Goal: Task Accomplishment & Management: Use online tool/utility

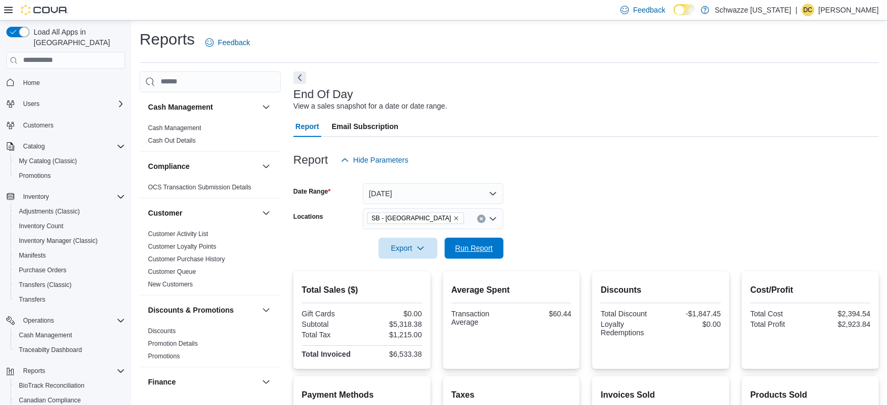
drag, startPoint x: 476, startPoint y: 250, endPoint x: 525, endPoint y: 242, distance: 48.9
click at [476, 250] on span "Run Report" at bounding box center [474, 248] width 38 height 10
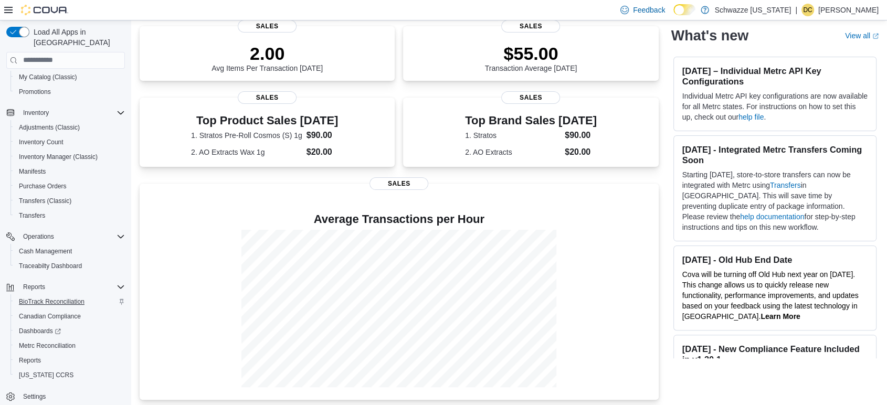
scroll to position [224, 0]
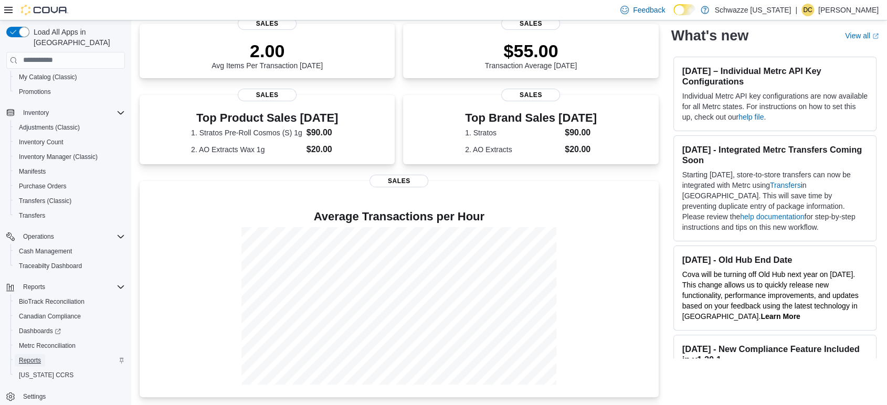
click at [41, 354] on link "Reports" at bounding box center [30, 360] width 30 height 13
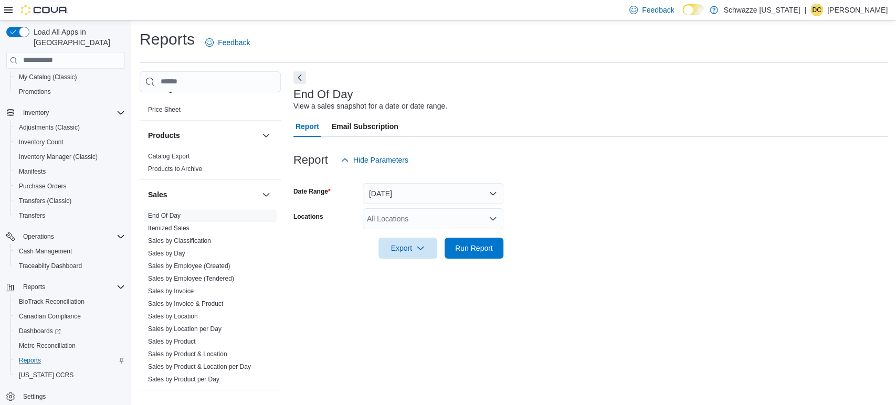
scroll to position [737, 0]
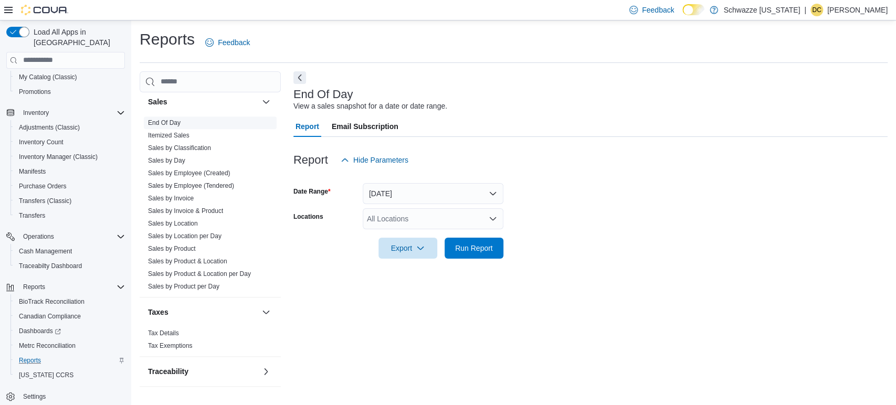
click at [176, 121] on link "End Of Day" at bounding box center [164, 122] width 33 height 7
click at [481, 217] on div "All Locations" at bounding box center [433, 218] width 141 height 21
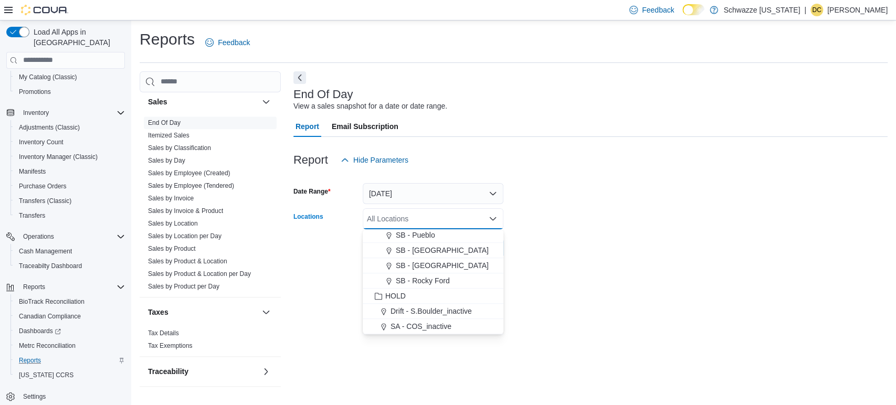
click at [458, 263] on div "SB - [GEOGRAPHIC_DATA]" at bounding box center [433, 265] width 128 height 10
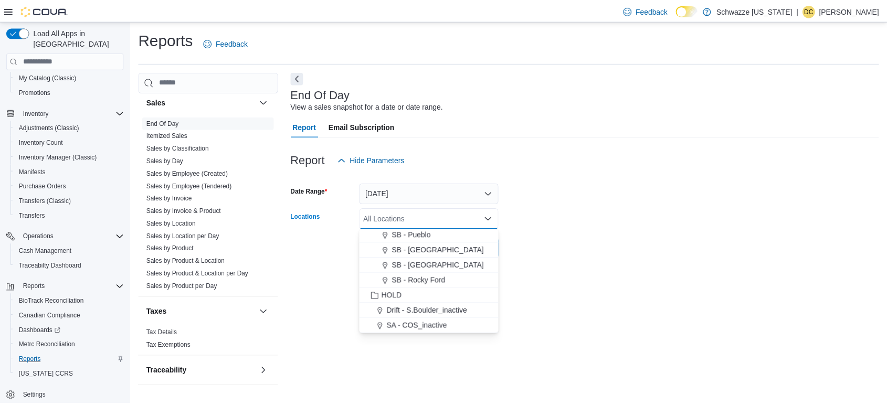
scroll to position [488, 0]
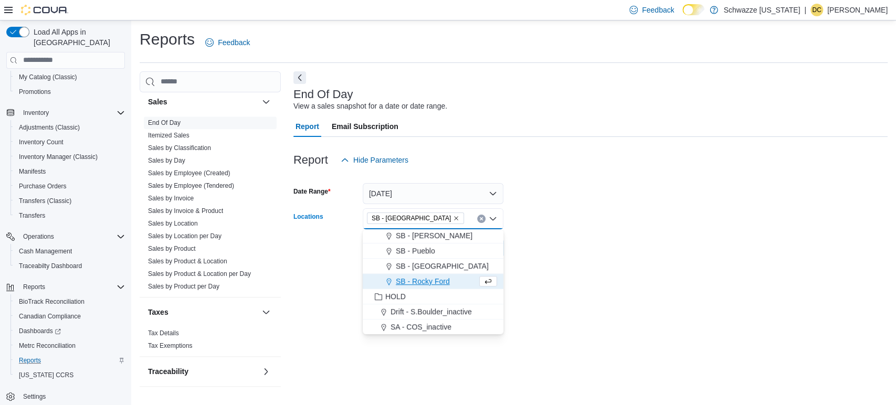
click at [539, 247] on form "Date Range [DATE] Locations SB - [GEOGRAPHIC_DATA] box. Selected. SB - [GEOGRAP…" at bounding box center [590, 215] width 594 height 88
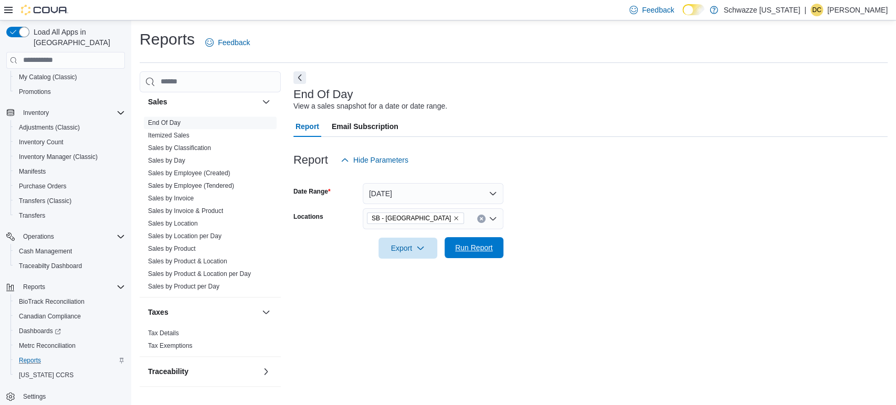
click at [486, 250] on span "Run Report" at bounding box center [474, 247] width 38 height 10
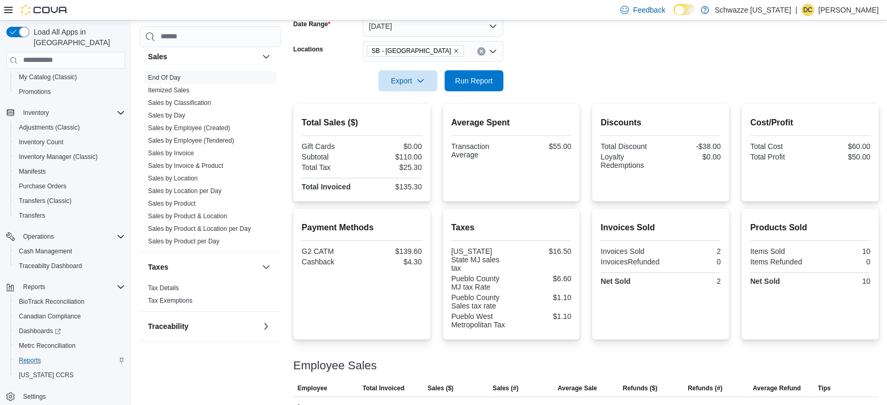
scroll to position [181, 0]
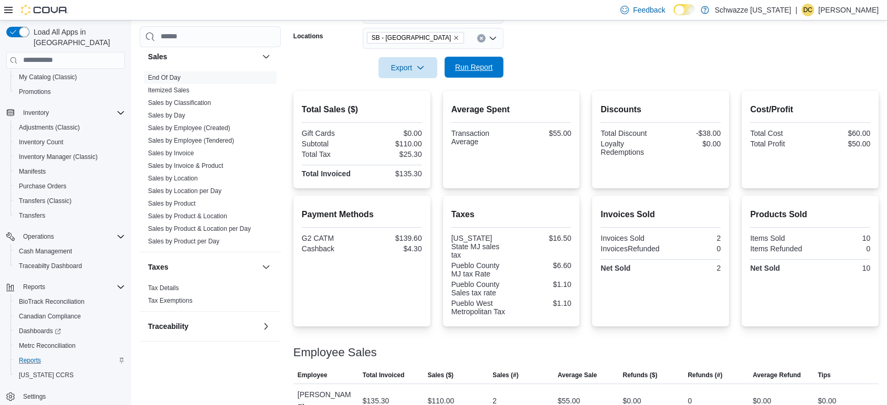
click at [462, 72] on span "Run Report" at bounding box center [474, 67] width 46 height 21
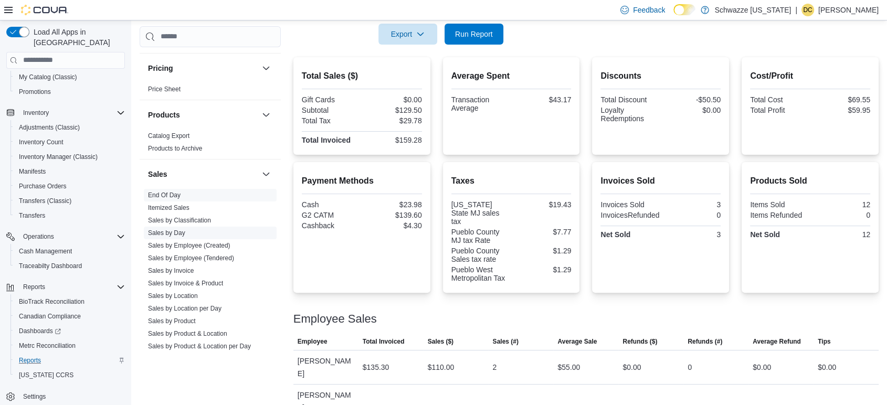
scroll to position [620, 0]
click at [154, 294] on link "Sales by Location" at bounding box center [173, 295] width 50 height 7
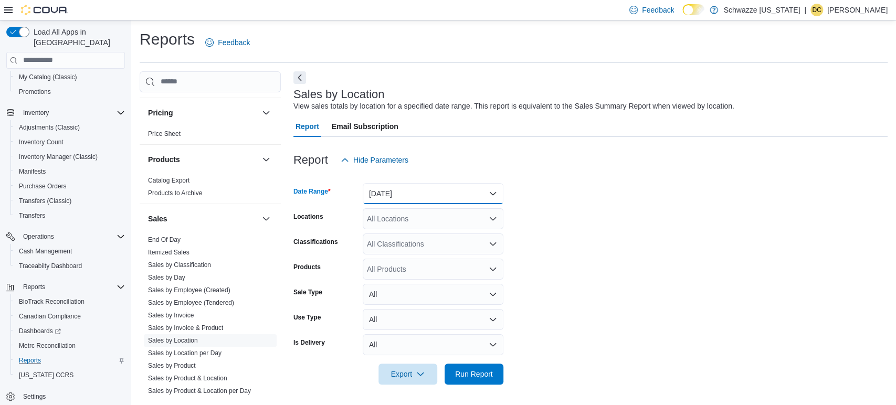
click at [396, 200] on button "[DATE]" at bounding box center [433, 193] width 141 height 21
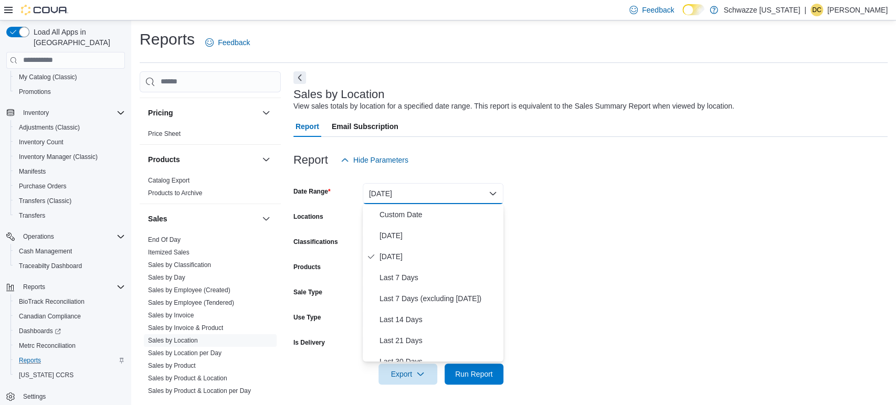
click at [550, 175] on div at bounding box center [590, 177] width 594 height 13
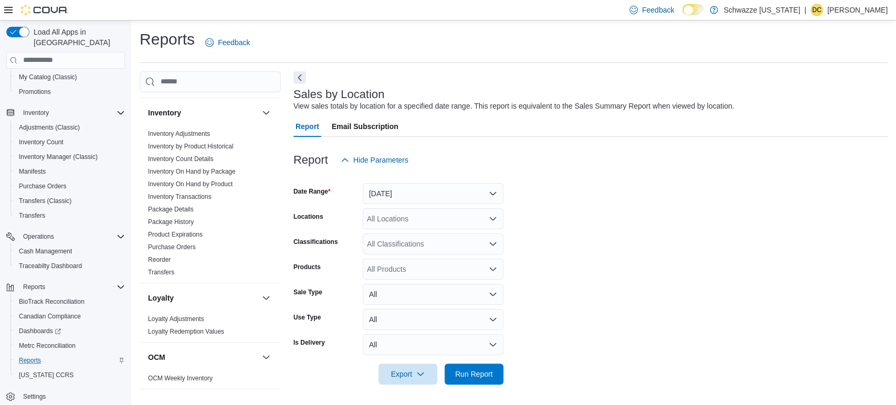
scroll to position [328, 0]
click at [209, 171] on link "Inventory On Hand by Package" at bounding box center [192, 171] width 88 height 7
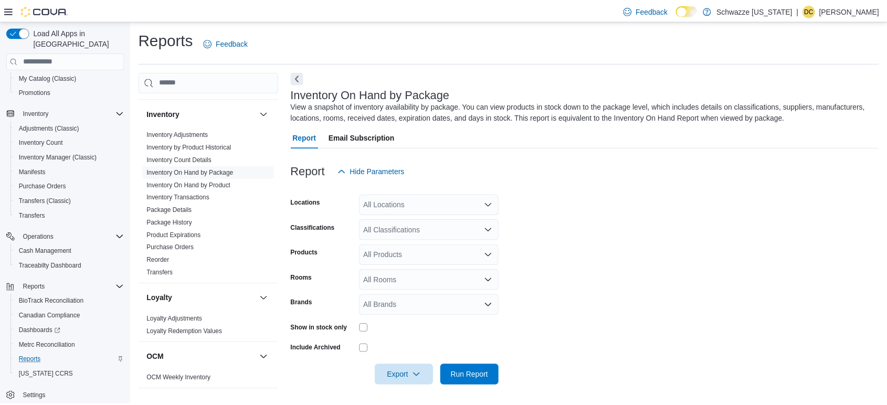
scroll to position [2, 0]
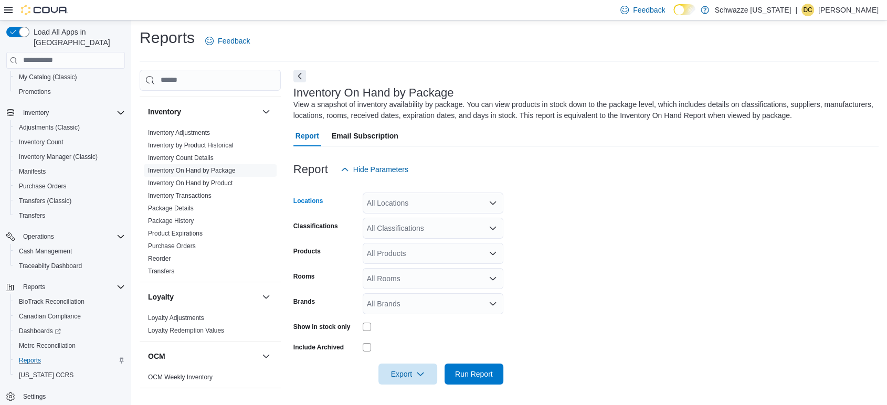
click at [404, 204] on div "All Locations" at bounding box center [433, 203] width 141 height 21
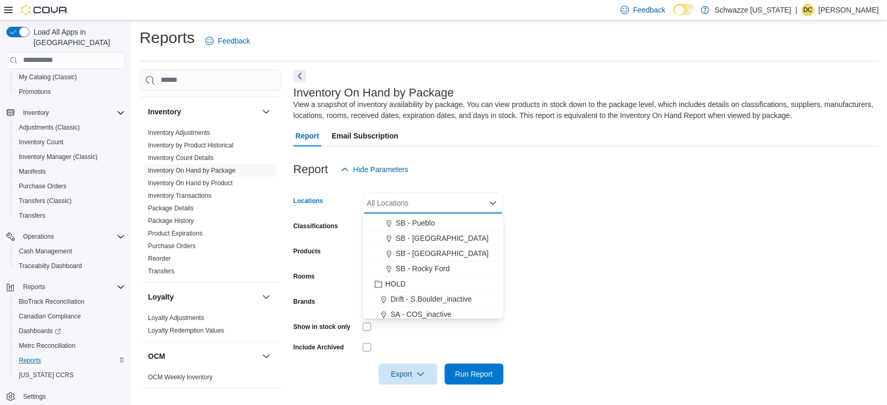
scroll to position [504, 0]
click at [432, 251] on span "SB - [GEOGRAPHIC_DATA]" at bounding box center [442, 250] width 93 height 10
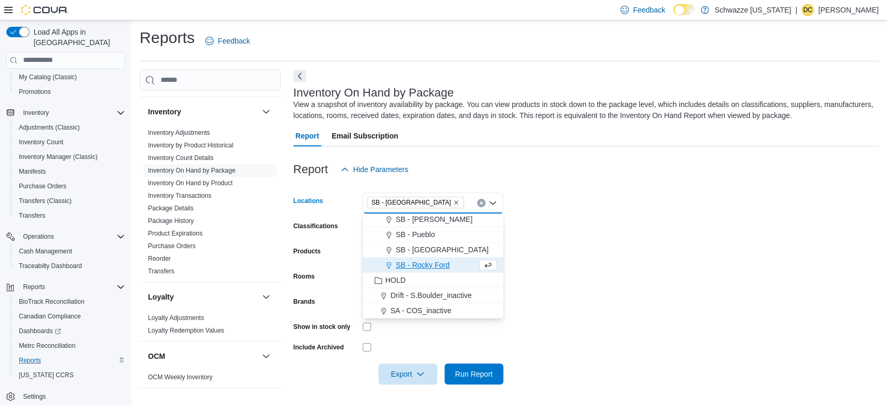
scroll to position [488, 0]
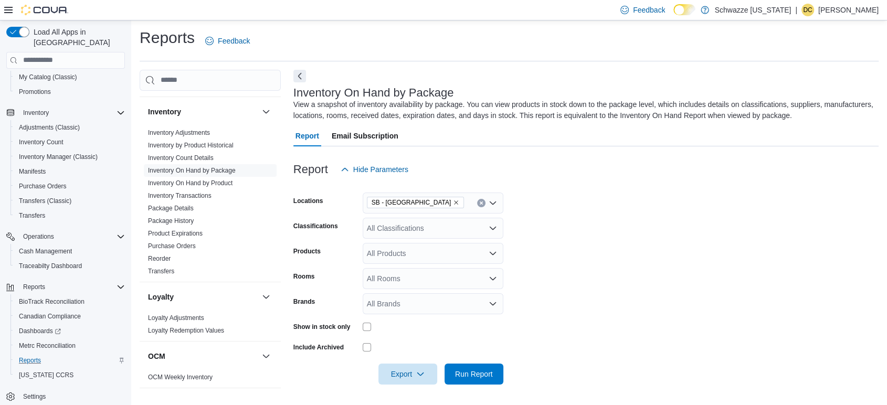
click at [579, 214] on form "Locations SB - Pueblo West Classifications All Classifications Products All Pro…" at bounding box center [585, 282] width 585 height 205
click at [415, 228] on div "All Classifications" at bounding box center [433, 228] width 141 height 21
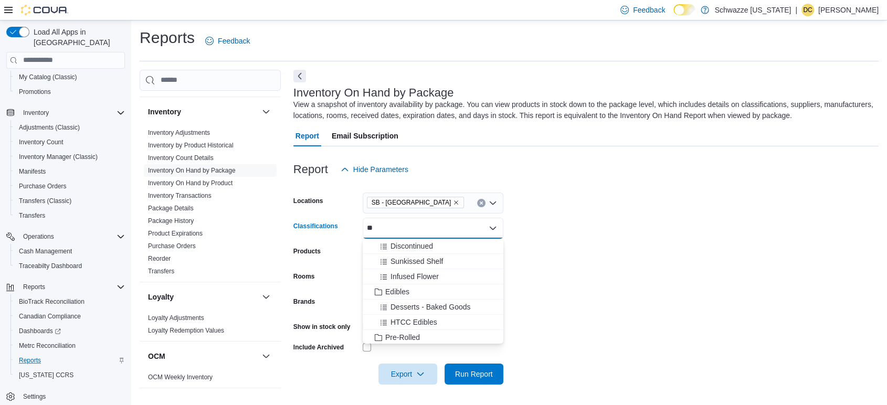
type input "*"
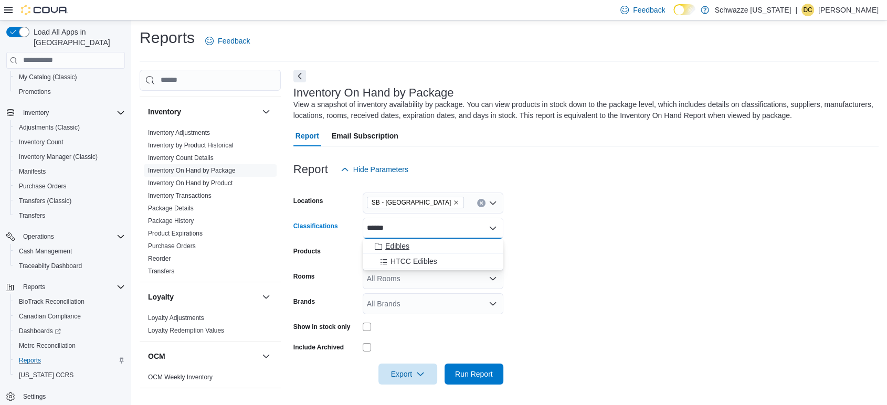
type input "******"
click at [397, 245] on span "Edibles" at bounding box center [397, 246] width 24 height 10
click at [609, 239] on form "Locations SB - Pueblo West Classifications Edibles Products All Products Rooms …" at bounding box center [585, 282] width 585 height 205
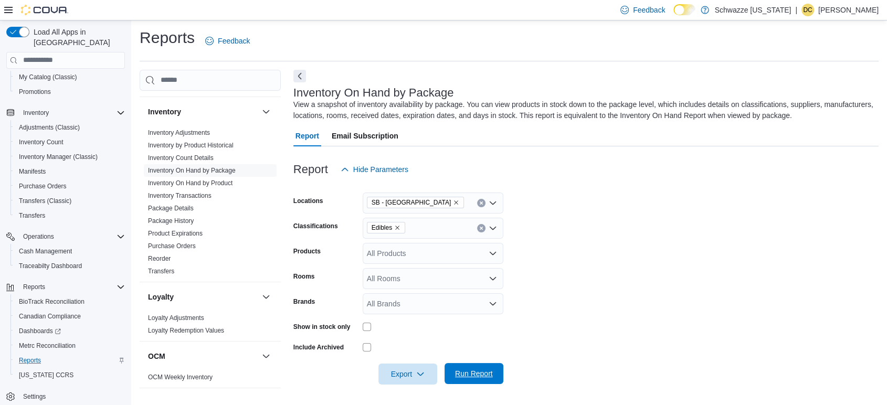
click at [459, 375] on span "Run Report" at bounding box center [474, 373] width 38 height 10
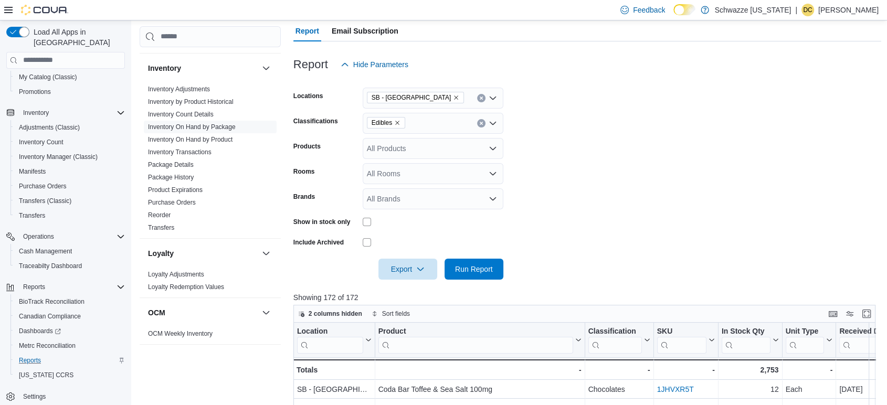
scroll to position [105, 0]
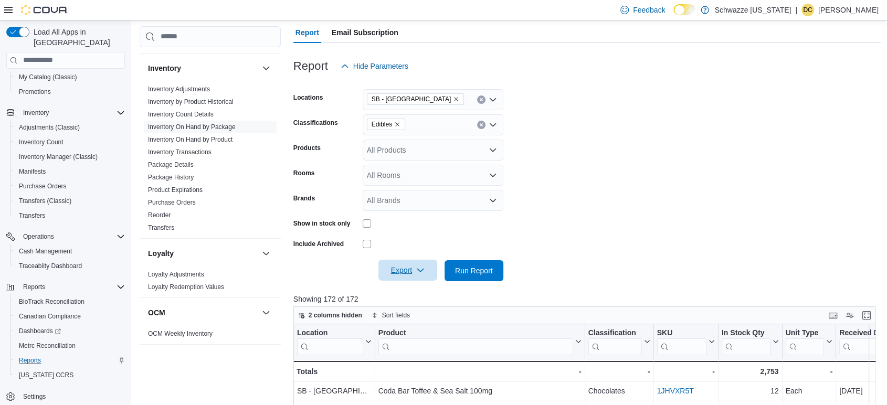
click at [424, 267] on icon "button" at bounding box center [420, 270] width 8 height 8
click at [415, 293] on span "Export to Excel" at bounding box center [409, 292] width 47 height 8
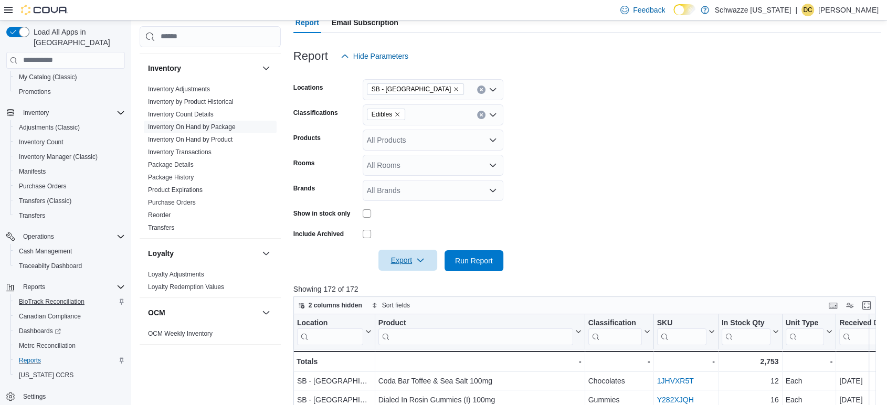
scroll to position [119, 0]
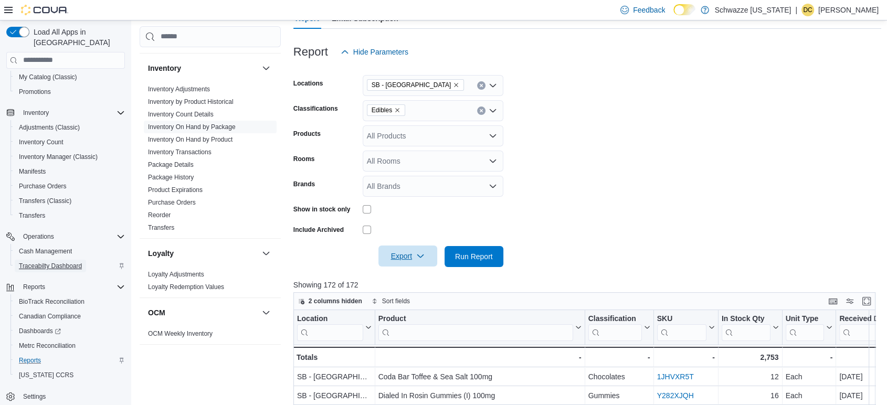
click at [57, 262] on span "Traceabilty Dashboard" at bounding box center [50, 266] width 63 height 8
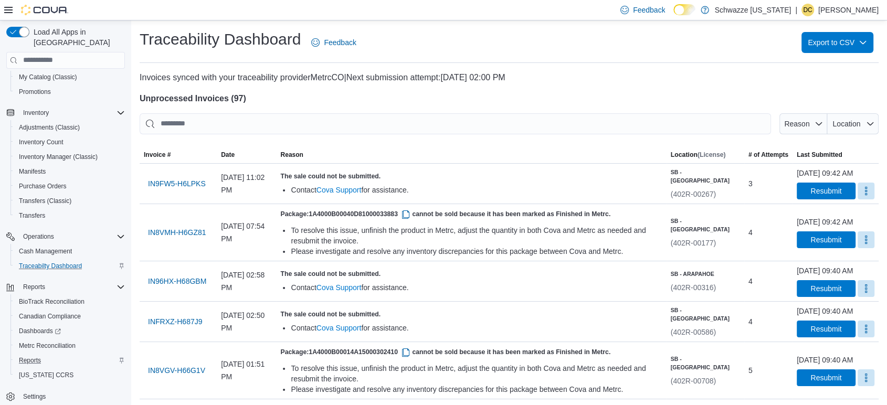
click at [697, 158] on h5 "Location (License)" at bounding box center [698, 155] width 55 height 8
click at [702, 151] on h5 "Location (License)" at bounding box center [698, 155] width 55 height 8
click at [860, 124] on span "Location" at bounding box center [846, 124] width 28 height 8
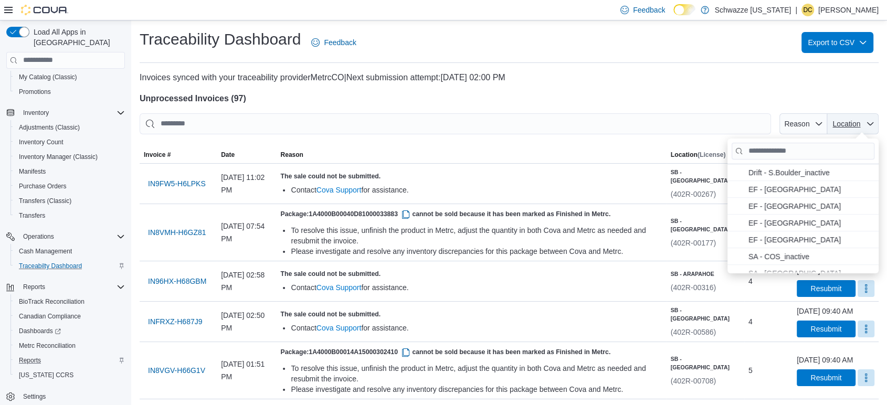
click at [860, 124] on span "Location" at bounding box center [846, 124] width 28 height 8
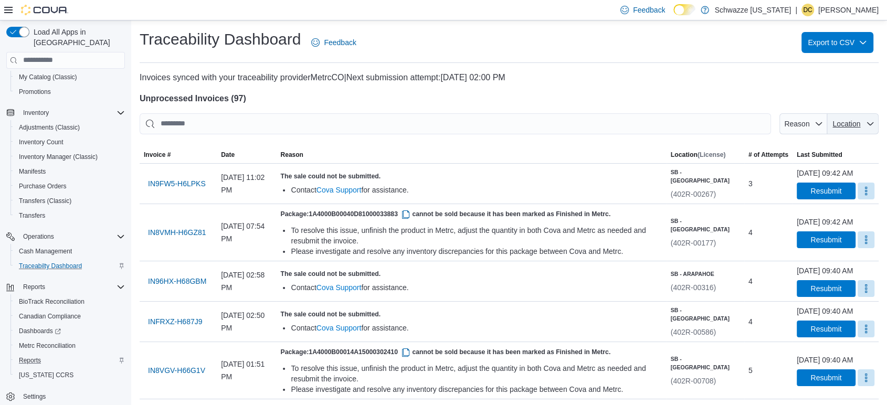
click at [860, 124] on span "Location" at bounding box center [846, 124] width 28 height 8
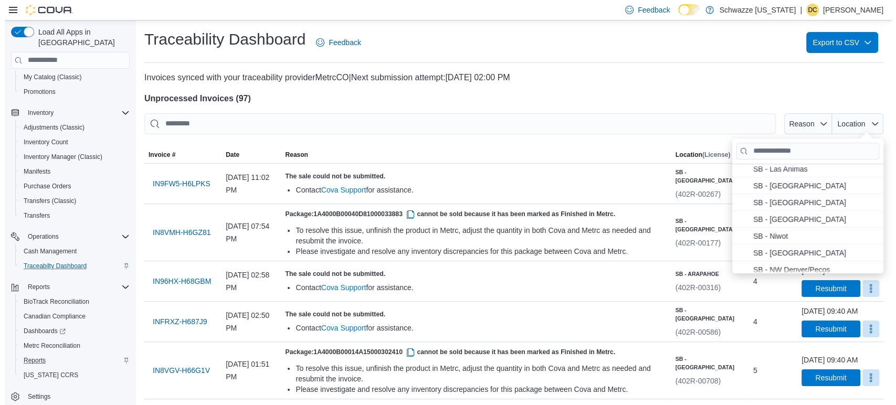
scroll to position [445, 0]
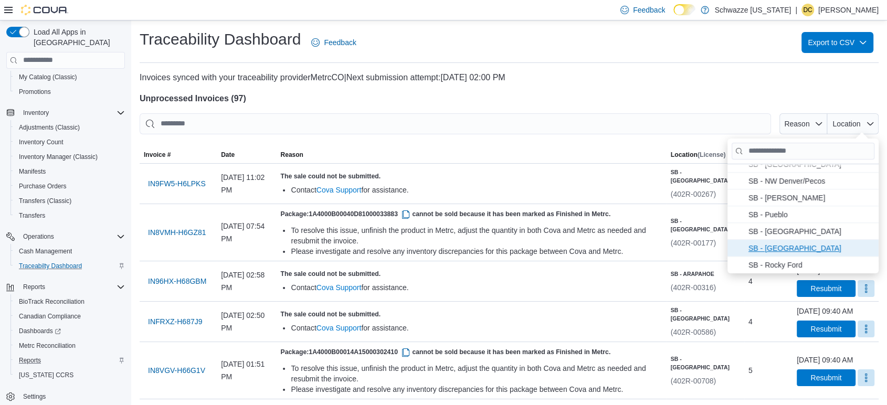
click at [785, 247] on span "SB - [GEOGRAPHIC_DATA] . To check this option, press Enter." at bounding box center [810, 247] width 124 height 13
type input "**********"
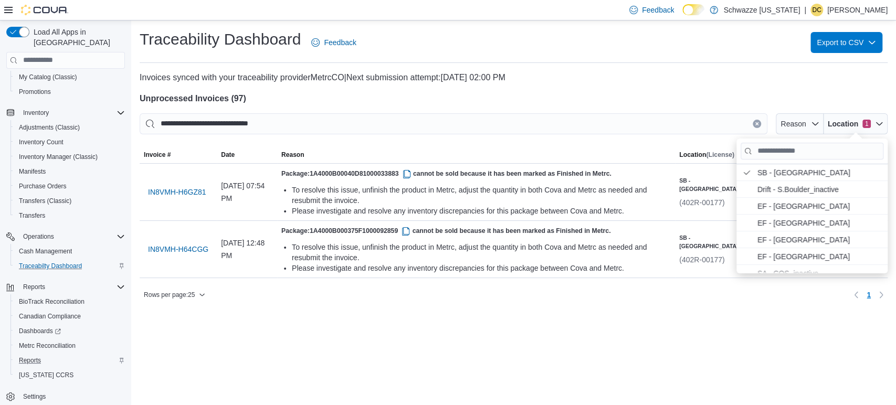
click at [683, 111] on div at bounding box center [514, 109] width 748 height 8
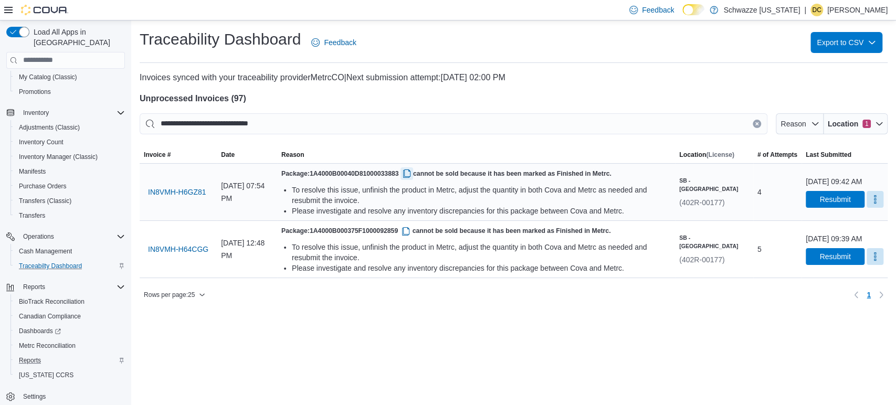
click at [413, 178] on button "button" at bounding box center [406, 173] width 13 height 13
click at [412, 228] on button "button" at bounding box center [405, 231] width 13 height 13
click at [819, 204] on span "Resubmit" at bounding box center [834, 199] width 31 height 10
click at [818, 264] on span "Resubmit" at bounding box center [835, 256] width 46 height 17
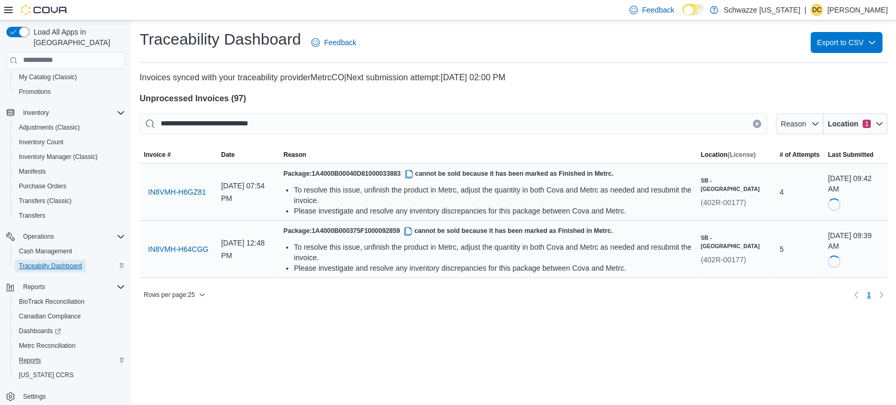
click at [52, 262] on span "Traceabilty Dashboard" at bounding box center [50, 266] width 63 height 8
